Goal: Information Seeking & Learning: Learn about a topic

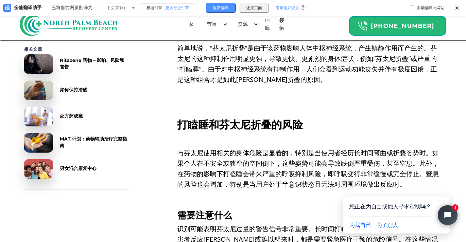
scroll to position [1014, 0]
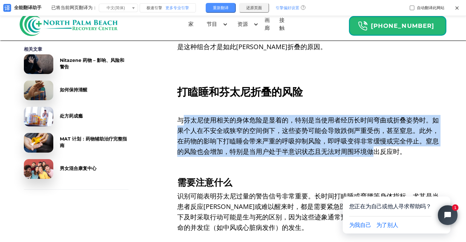
drag, startPoint x: 182, startPoint y: 102, endPoint x: 374, endPoint y: 133, distance: 194.8
click at [374, 133] on font "与芬太尼使用相关的身体危险是显着的，特别是当使用者经历长时间弯曲或折叠姿势时。如果个人在不安全或狭窄的空间倒下，这些姿势可能会导致跌倒严重受伤，甚至窒息。此外…" at bounding box center [308, 135] width 262 height 40
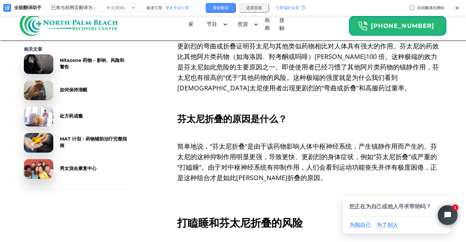
scroll to position [841, 0]
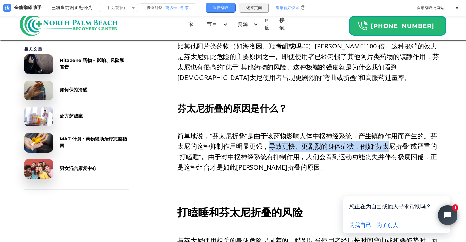
drag, startPoint x: 267, startPoint y: 137, endPoint x: 389, endPoint y: 143, distance: 122.1
click at [389, 143] on p "简单地说，“芬太尼折叠”是由于该药物影响人体中枢神经系统，产生镇静作用而产生的。芬太尼的这种抑制作用明显更强，导致更快、更剧烈的身体症状，例如“芬太尼折叠”或…" at bounding box center [309, 151] width 265 height 42
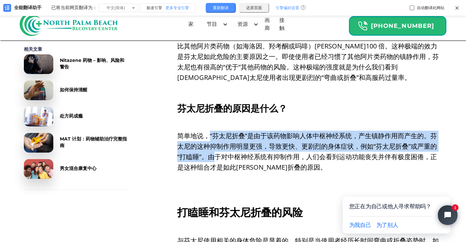
drag, startPoint x: 210, startPoint y: 130, endPoint x: 214, endPoint y: 148, distance: 17.7
click at [214, 148] on font "简单地说，“芬太尼折叠”是由于该药物影响人体中枢神经系统，产生镇静作用而产生的。芬太尼的这种抑制作用明显更强，导致更快、更剧烈的身体症状，例如“芬太尼折叠”或…" at bounding box center [307, 151] width 260 height 40
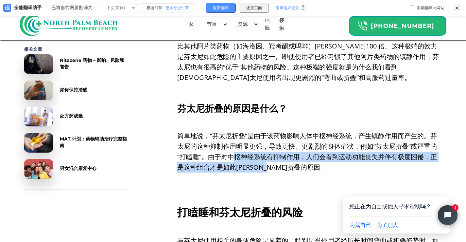
drag, startPoint x: 310, startPoint y: 149, endPoint x: 391, endPoint y: 154, distance: 81.2
click at [391, 154] on p "简单地说，“芬太尼折叠”是由于该药物影响人体中枢神经系统，产生镇静作用而产生的。芬太尼的这种抑制作用明显更强，导致更快、更剧烈的身体症状，例如“芬太尼折叠”或…" at bounding box center [309, 151] width 265 height 42
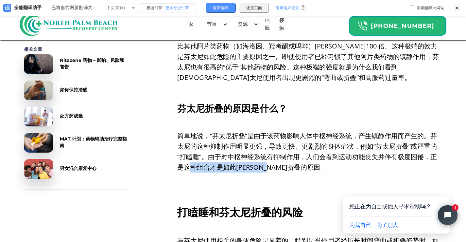
drag, startPoint x: 193, startPoint y: 157, endPoint x: 302, endPoint y: 157, distance: 108.9
click at [302, 157] on p "简单地说，“芬太尼折叠”是由于该药物影响人体中枢神经系统，产生镇静作用而产生的。芬太尼的这种抑制作用明显更强，导致更快、更剧烈的身体症状，例如“芬太尼折叠”或…" at bounding box center [309, 151] width 265 height 42
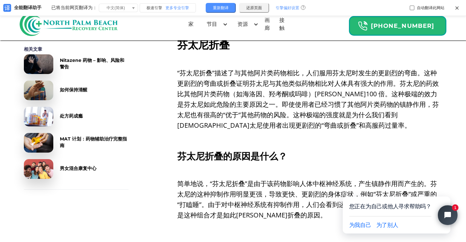
scroll to position [776, 0]
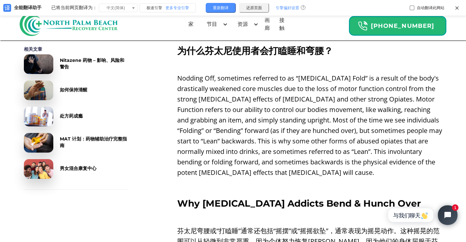
scroll to position [437, 0]
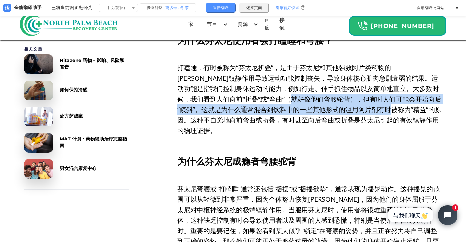
drag, startPoint x: 275, startPoint y: 102, endPoint x: 364, endPoint y: 112, distance: 89.5
click at [364, 112] on font "打瞌睡，有时被称为“芬太尼折叠”，是由于芬太尼和其他强效阿片类药物的强烈镇静作用导致运动功能控制丧失，导致身体核心肌肉急剧衰弱的结果。运动功能是指我们控制身体…" at bounding box center [309, 99] width 264 height 72
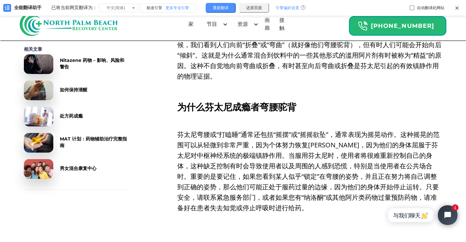
scroll to position [502, 0]
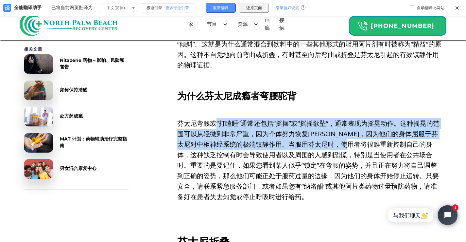
drag, startPoint x: 214, startPoint y: 117, endPoint x: 382, endPoint y: 141, distance: 170.1
click at [382, 141] on p "芬太尼弯腰或“打瞌睡”通常还包括“摇摆”或“摇摇欲坠”，通常表现为摇晃动作。这种摇晃的范围可以从轻微到非常严重，因为个体努力恢复[PERSON_NAME]，因…" at bounding box center [309, 160] width 265 height 84
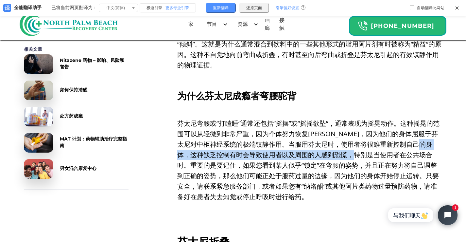
drag, startPoint x: 192, startPoint y: 148, endPoint x: 382, endPoint y: 147, distance: 190.0
click at [382, 147] on font "芬太尼弯腰或“打瞌睡”通常还包括“摇摆”或“摇摇欲坠”，通常表现为摇晃动作。这种摇晃的范围可以从轻微到非常严重，因为个体努力恢复[PERSON_NAME]，因…" at bounding box center [308, 160] width 262 height 82
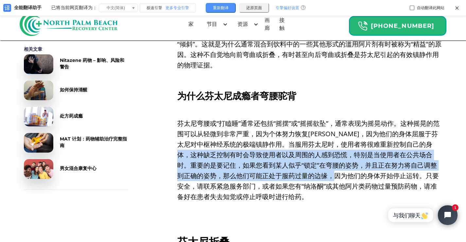
drag, startPoint x: 201, startPoint y: 150, endPoint x: 356, endPoint y: 164, distance: 155.3
click at [356, 164] on font "芬太尼弯腰或“打瞌睡”通常还包括“摇摆”或“摇摇欲坠”，通常表现为摇晃动作。这种摇晃的范围可以从轻微到非常严重，因为个体努力恢复[PERSON_NAME]，因…" at bounding box center [308, 160] width 262 height 82
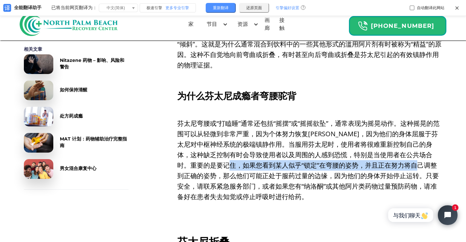
drag, startPoint x: 247, startPoint y: 157, endPoint x: 436, endPoint y: 154, distance: 189.1
click at [436, 154] on font "芬太尼弯腰或“打瞌睡”通常还包括“摇摆”或“摇摇欲坠”，通常表现为摇晃动作。这种摇晃的范围可以从轻微到非常严重，因为个体努力恢复[PERSON_NAME]，因…" at bounding box center [308, 160] width 262 height 82
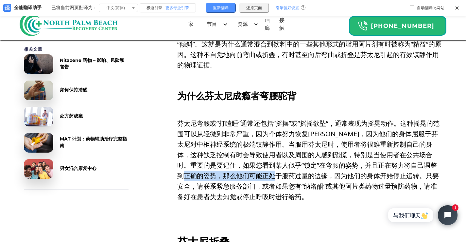
drag, startPoint x: 204, startPoint y: 165, endPoint x: 293, endPoint y: 165, distance: 89.0
click at [293, 165] on font "芬太尼弯腰或“打瞌睡”通常还包括“摇摆”或“摇摇欲坠”，通常表现为摇晃动作。这种摇晃的范围可以从轻微到非常严重，因为个体努力恢复[PERSON_NAME]，因…" at bounding box center [308, 160] width 262 height 82
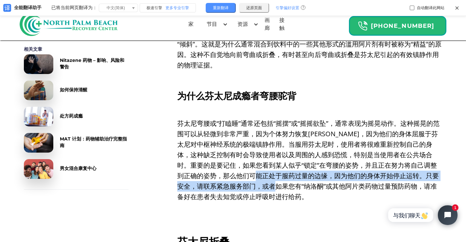
drag, startPoint x: 278, startPoint y: 168, endPoint x: 285, endPoint y: 180, distance: 13.2
click at [285, 180] on font "芬太尼弯腰或“打瞌睡”通常还包括“摇摆”或“摇摇欲坠”，通常表现为摇晃动作。这种摇晃的范围可以从轻微到非常严重，因为个体努力恢复[PERSON_NAME]，因…" at bounding box center [308, 160] width 262 height 82
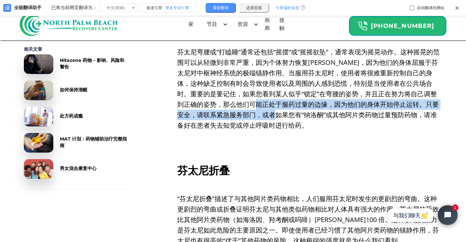
scroll to position [633, 0]
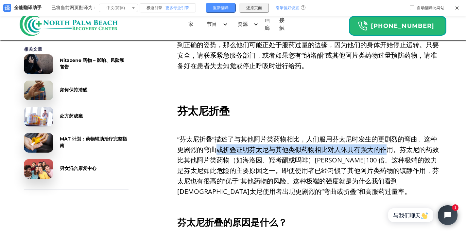
drag, startPoint x: 219, startPoint y: 136, endPoint x: 388, endPoint y: 137, distance: 168.8
click at [388, 137] on p "“芬太尼折叠”描述了与其他阿片类药物相比，人们服用芬太尼时发生的更剧烈的弯曲。这种更剧烈的弯曲或折叠证明芬太尼与其他类似药物相比对人体具有强大的作用。芬太尼的…" at bounding box center [309, 165] width 265 height 63
click at [388, 137] on font "“芬太尼折叠”描述了与其他阿片类药物相比，人们服用芬太尼时发生的更剧烈的弯曲。这种更剧烈的弯曲或折叠证明芬太尼与其他类似药物相比对人体具有强大的作用。芬太尼的…" at bounding box center [308, 164] width 262 height 61
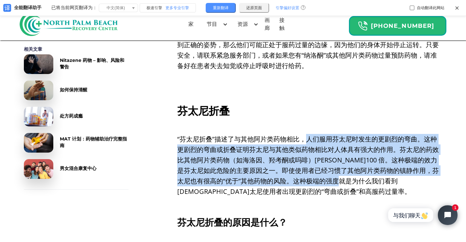
drag, startPoint x: 304, startPoint y: 129, endPoint x: 363, endPoint y: 178, distance: 76.1
click at [363, 178] on p "“芬太尼折叠”描述了与其他阿片类药物相比，人们服用芬太尼时发生的更剧烈的弯曲。这种更剧烈的弯曲或折叠证明芬太尼与其他类似药物相比对人体具有强大的作用。芬太尼的…" at bounding box center [309, 165] width 265 height 63
click at [333, 168] on font "“芬太尼折叠”描述了与其他阿片类药物相比，人们服用芬太尼时发生的更剧烈的弯曲。这种更剧烈的弯曲或折叠证明芬太尼与其他类似药物相比对人体具有强大的作用。芬太尼的…" at bounding box center [308, 164] width 262 height 61
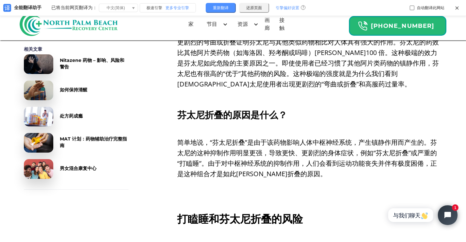
scroll to position [764, 0]
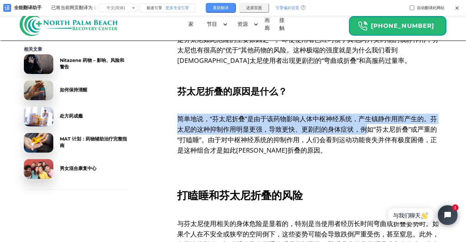
drag, startPoint x: 180, startPoint y: 110, endPoint x: 364, endPoint y: 125, distance: 185.0
click at [364, 125] on font "简单地说，“芬太尼折叠”是由于该药物影响人体中枢神经系统，产生镇静作用而产生的。芬太尼的这种抑制作用明显更强，导致更快、更剧烈的身体症状，例如“芬太尼折叠”或…" at bounding box center [307, 134] width 260 height 40
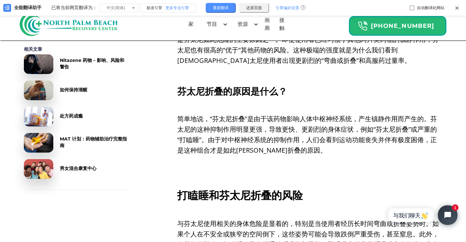
click at [271, 121] on font "简单地说，“芬太尼折叠”是由于该药物影响人体中枢神经系统，产生镇静作用而产生的。芬太尼的这种抑制作用明显更强，导致更快、更剧烈的身体症状，例如“芬太尼折叠”或…" at bounding box center [307, 134] width 260 height 40
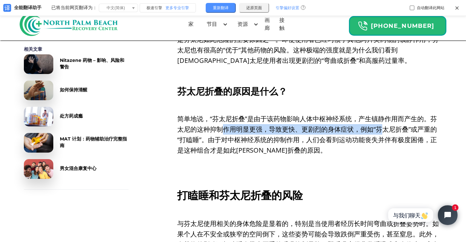
drag, startPoint x: 223, startPoint y: 116, endPoint x: 384, endPoint y: 122, distance: 161.3
click at [384, 122] on font "简单地说，“芬太尼折叠”是由于该药物影响人体中枢神经系统，产生镇静作用而产生的。芬太尼的这种抑制作用明显更强，导致更快、更剧烈的身体症状，例如“芬太尼折叠”或…" at bounding box center [307, 134] width 260 height 40
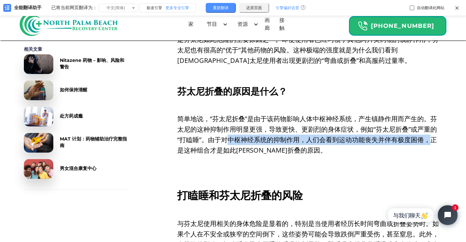
drag, startPoint x: 405, startPoint y: 133, endPoint x: 432, endPoint y: 135, distance: 27.2
click at [432, 135] on font "简单地说，“芬太尼折叠”是由于该药物影响人体中枢神经系统，产生镇静作用而产生的。芬太尼的这种抑制作用明显更强，导致更快、更剧烈的身体症状，例如“芬太尼折叠”或…" at bounding box center [307, 134] width 260 height 40
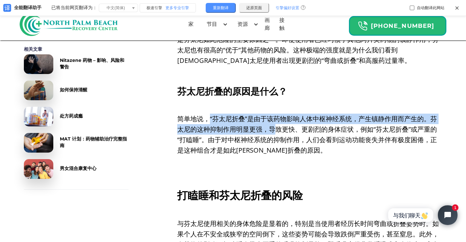
drag, startPoint x: 210, startPoint y: 107, endPoint x: 275, endPoint y: 122, distance: 66.8
click at [275, 122] on font "简单地说，“芬太尼折叠”是由于该药物影响人体中枢神经系统，产生镇静作用而产生的。芬太尼的这种抑制作用明显更强，导致更快、更剧烈的身体症状，例如“芬太尼折叠”或…" at bounding box center [307, 134] width 260 height 40
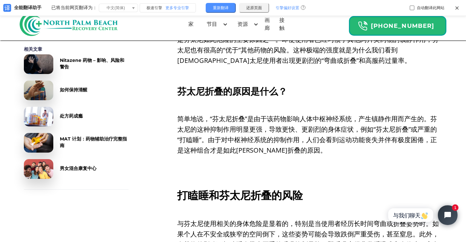
click at [257, 122] on font "简单地说，“芬太尼折叠”是由于该药物影响人体中枢神经系统，产生镇静作用而产生的。芬太尼的这种抑制作用明显更强，导致更快、更剧烈的身体症状，例如“芬太尼折叠”或…" at bounding box center [307, 134] width 260 height 40
click at [286, 123] on font "简单地说，“芬太尼折叠”是由于该药物影响人体中枢神经系统，产生镇静作用而产生的。芬太尼的这种抑制作用明显更强，导致更快、更剧烈的身体症状，例如“芬太尼折叠”或…" at bounding box center [307, 134] width 260 height 40
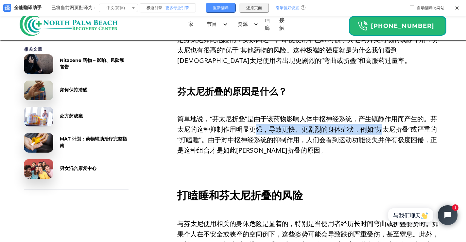
drag, startPoint x: 255, startPoint y: 121, endPoint x: 381, endPoint y: 121, distance: 126.2
click at [381, 121] on font "简单地说，“芬太尼折叠”是由于该药物影响人体中枢神经系统，产生镇静作用而产生的。芬太尼的这种抑制作用明显更强，导致更快、更剧烈的身体症状，例如“芬太尼折叠”或…" at bounding box center [307, 134] width 260 height 40
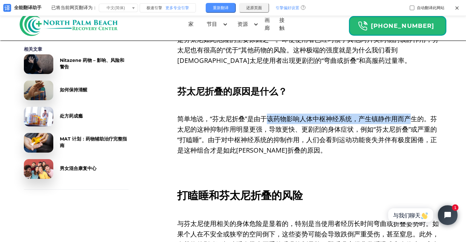
drag, startPoint x: 270, startPoint y: 108, endPoint x: 411, endPoint y: 109, distance: 140.6
click at [411, 114] on font "简单地说，“芬太尼折叠”是由于该药物影响人体中枢神经系统，产生镇静作用而产生的。芬太尼的这种抑制作用明显更强，导致更快、更剧烈的身体症状，例如“芬太尼折叠”或…" at bounding box center [307, 134] width 260 height 40
